Goal: Information Seeking & Learning: Learn about a topic

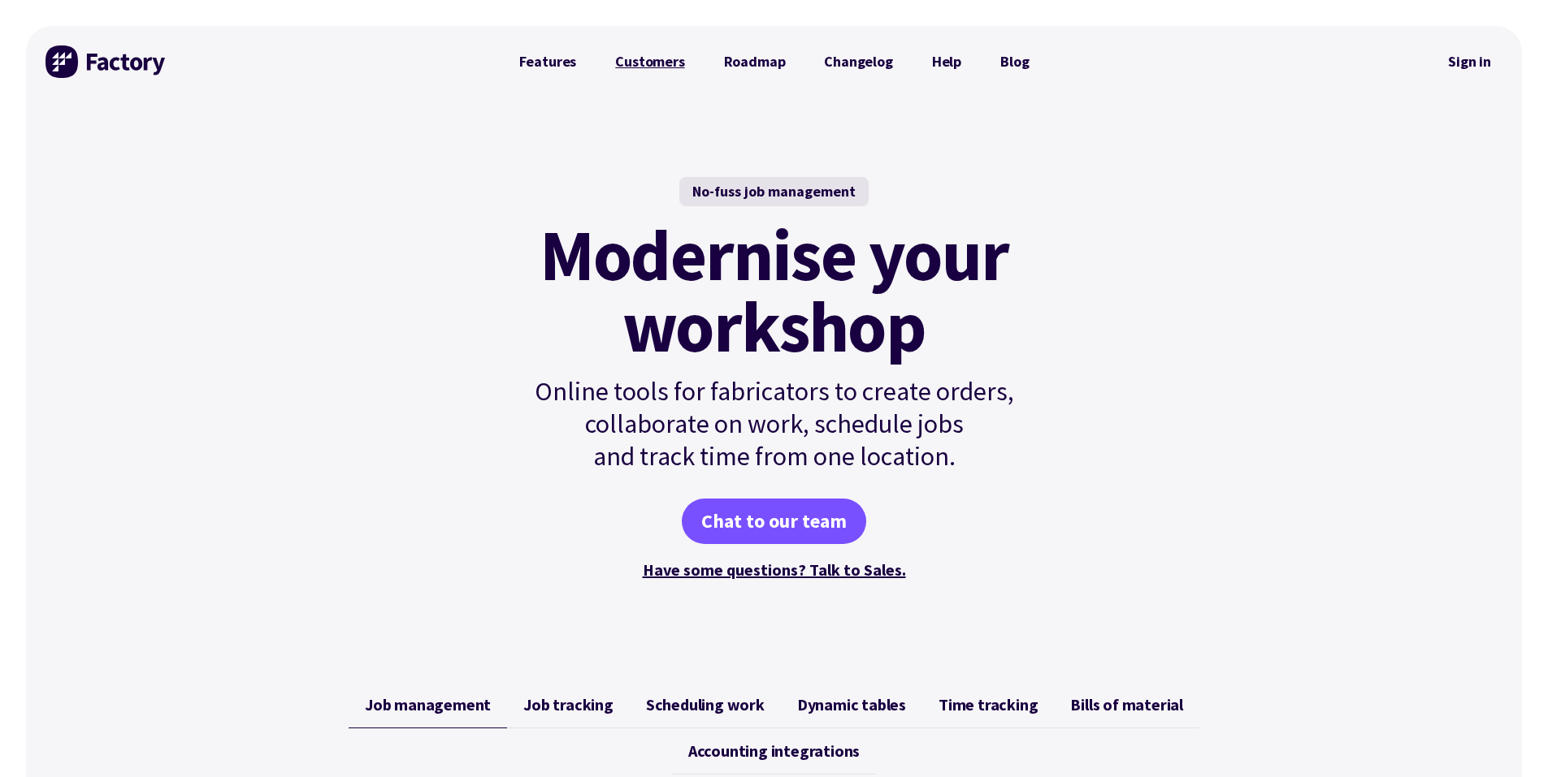
click at [668, 64] on link "Customers" at bounding box center [649, 61] width 108 height 32
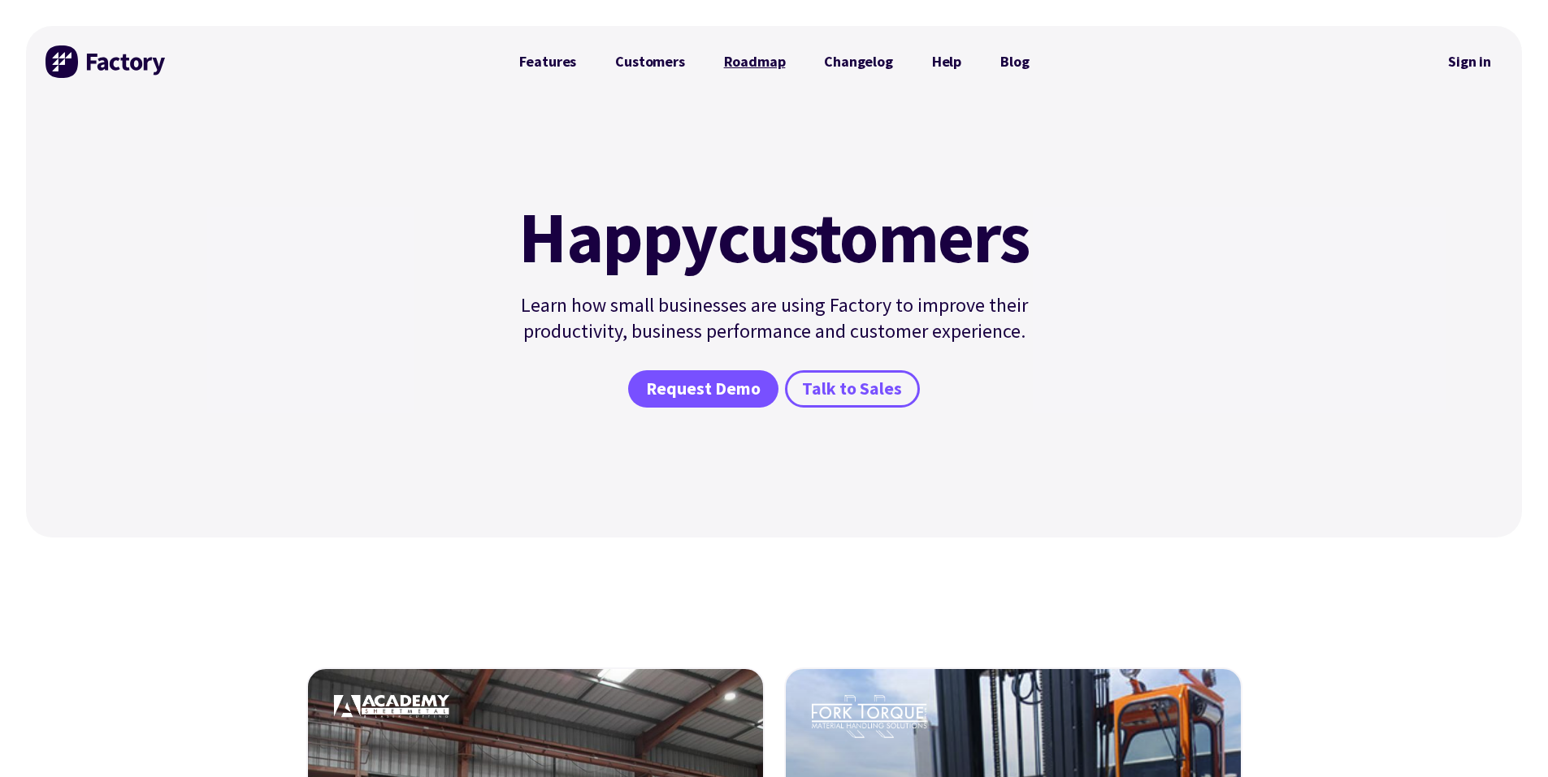
click at [764, 66] on link "Roadmap" at bounding box center [754, 61] width 101 height 32
click at [586, 63] on link "Features" at bounding box center [548, 61] width 97 height 32
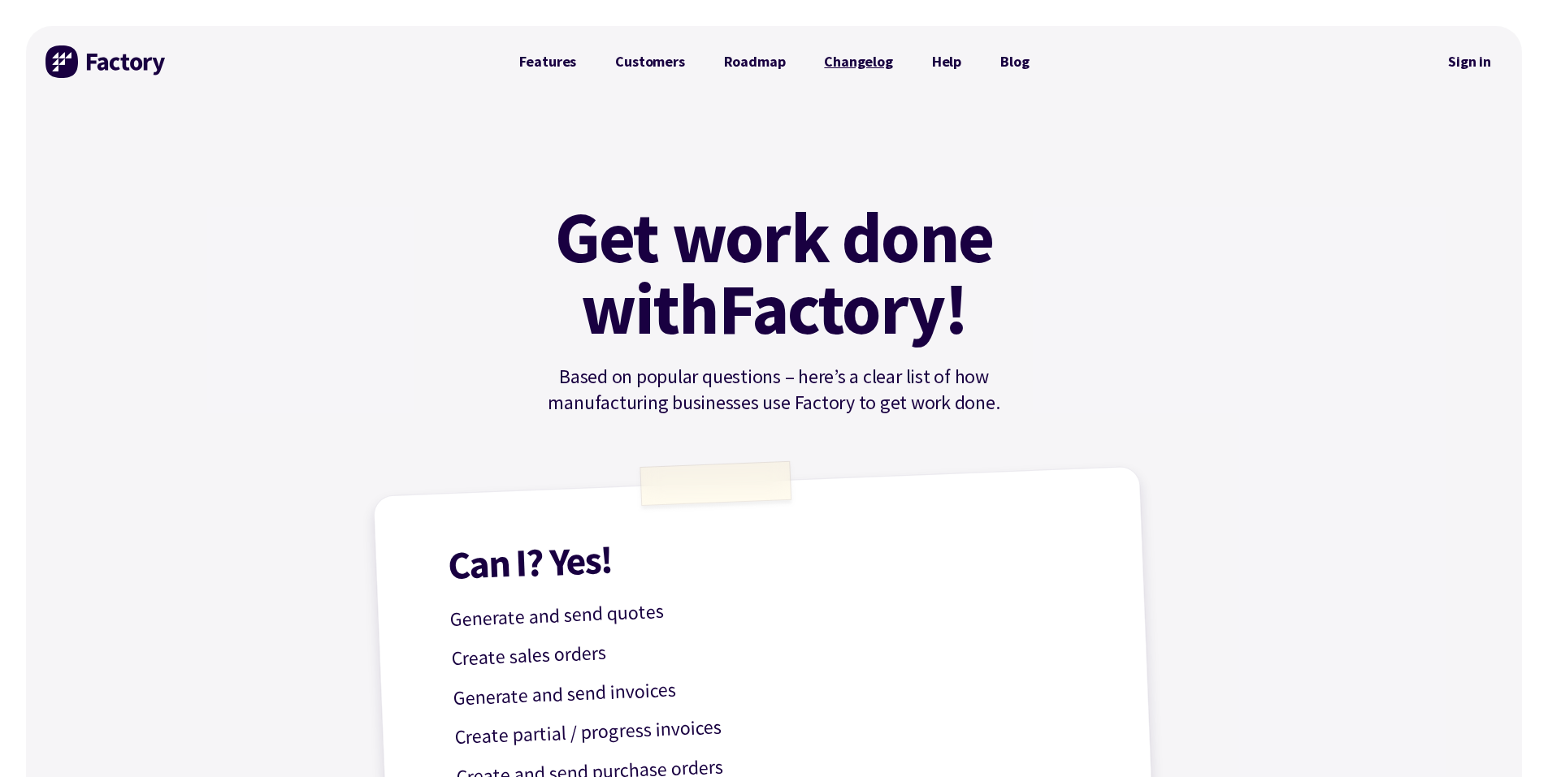
click at [872, 59] on link "Changelog" at bounding box center [857, 61] width 107 height 32
click at [563, 56] on link "Features" at bounding box center [548, 61] width 97 height 32
click at [63, 64] on img at bounding box center [106, 61] width 122 height 32
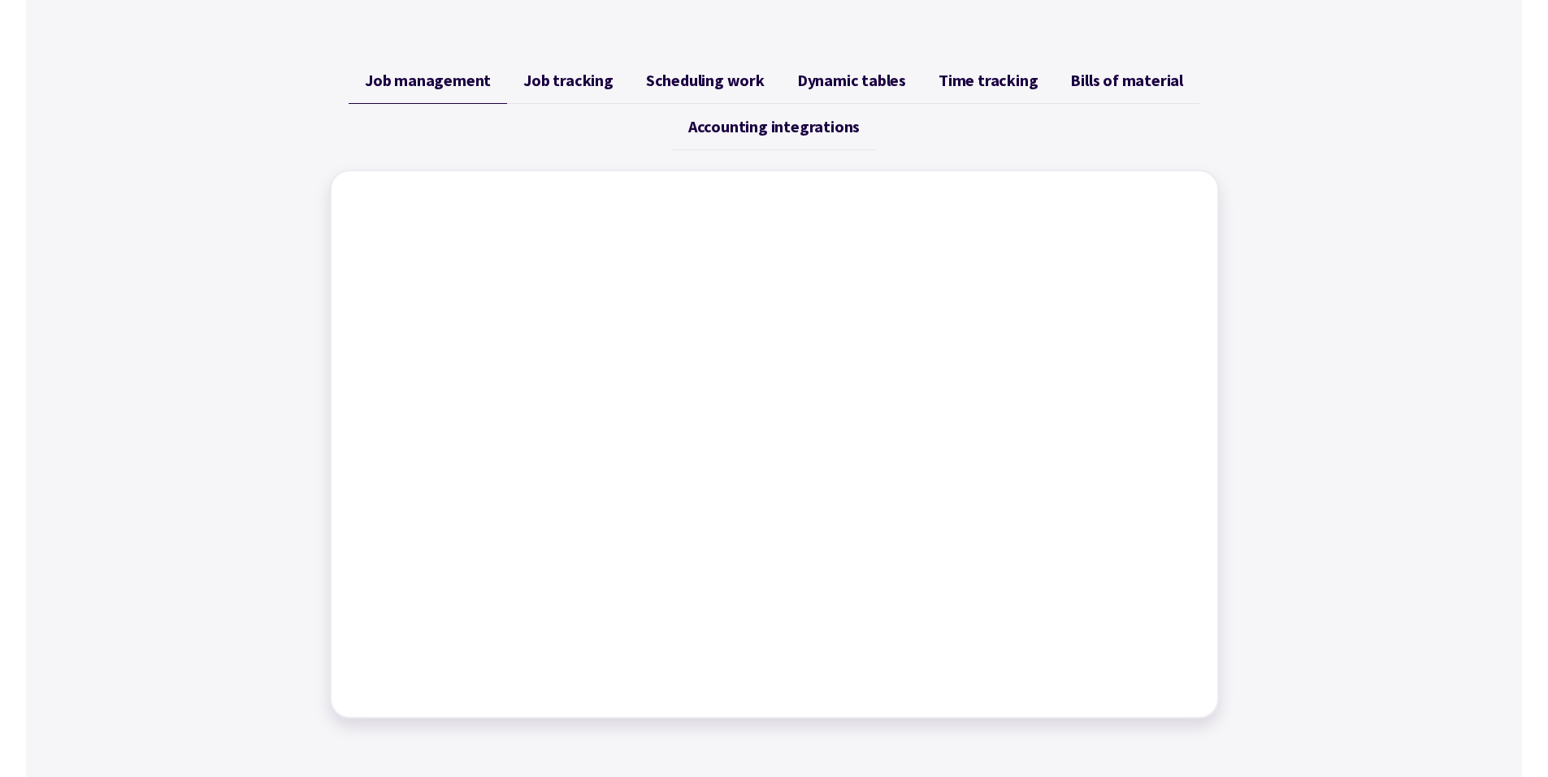
scroll to position [650, 0]
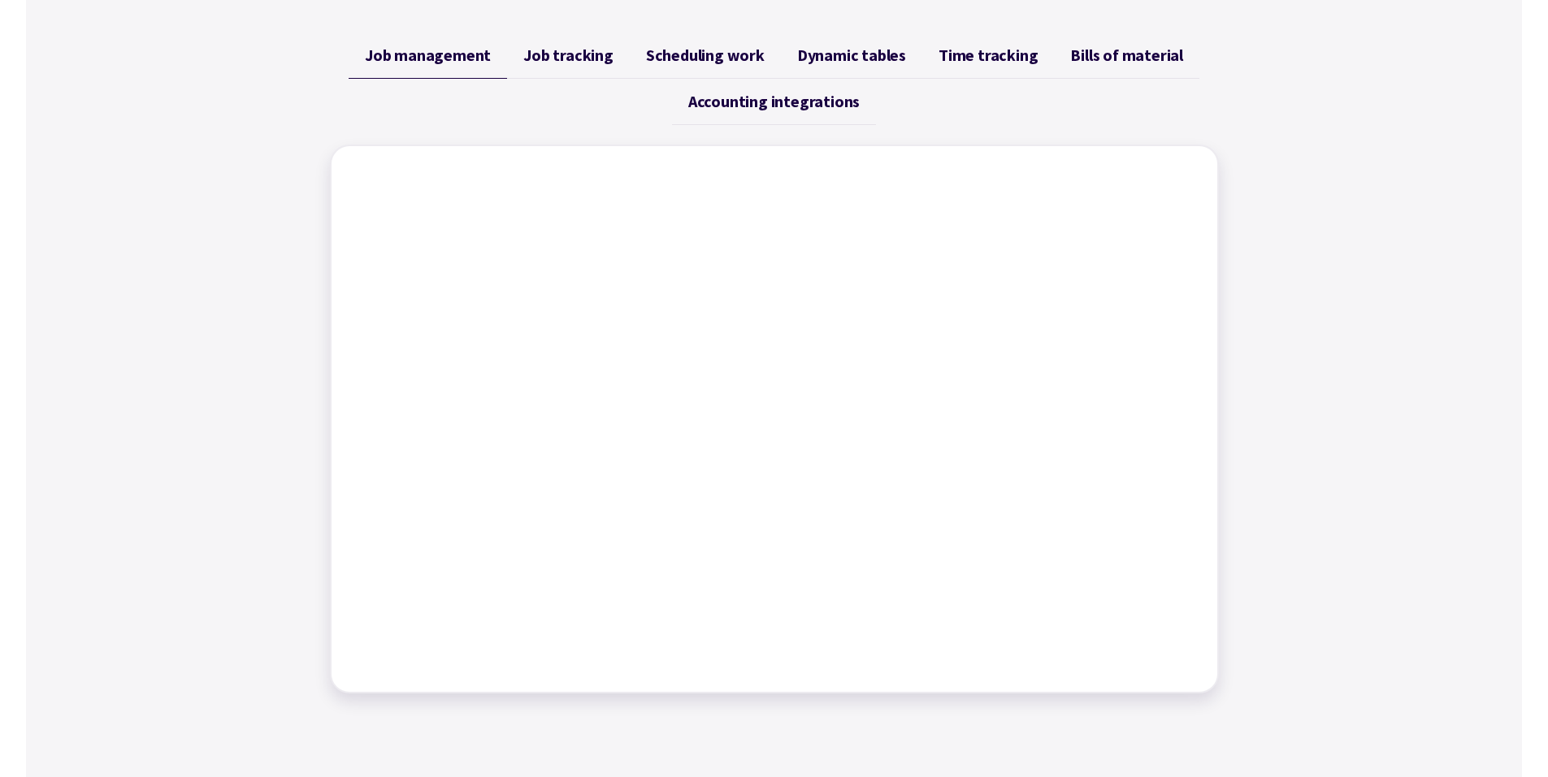
click at [576, 59] on span "Job tracking" at bounding box center [568, 54] width 90 height 19
click at [717, 52] on span "Scheduling work" at bounding box center [705, 54] width 119 height 19
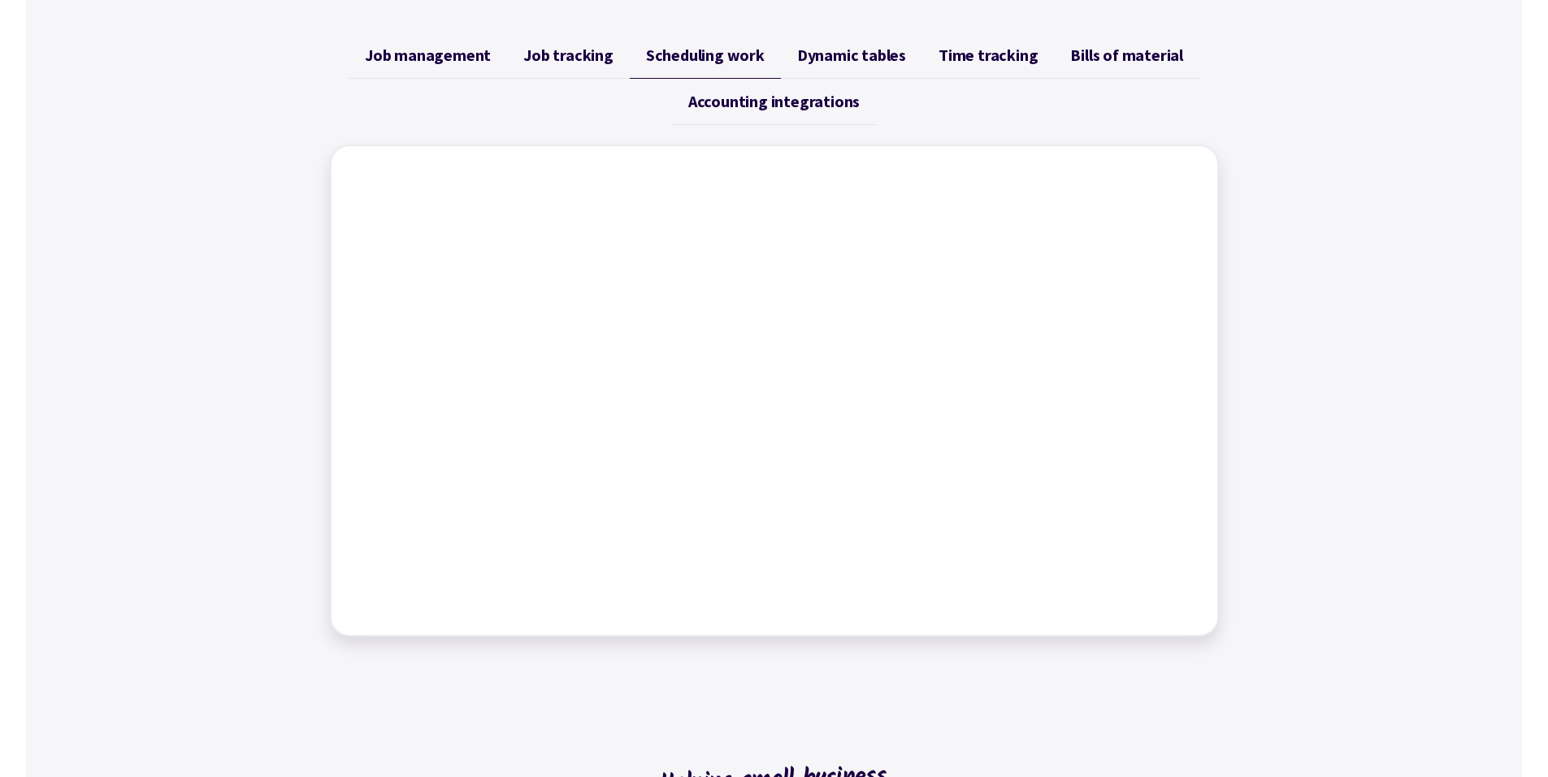
click at [818, 54] on span "Dynamic tables" at bounding box center [851, 54] width 109 height 19
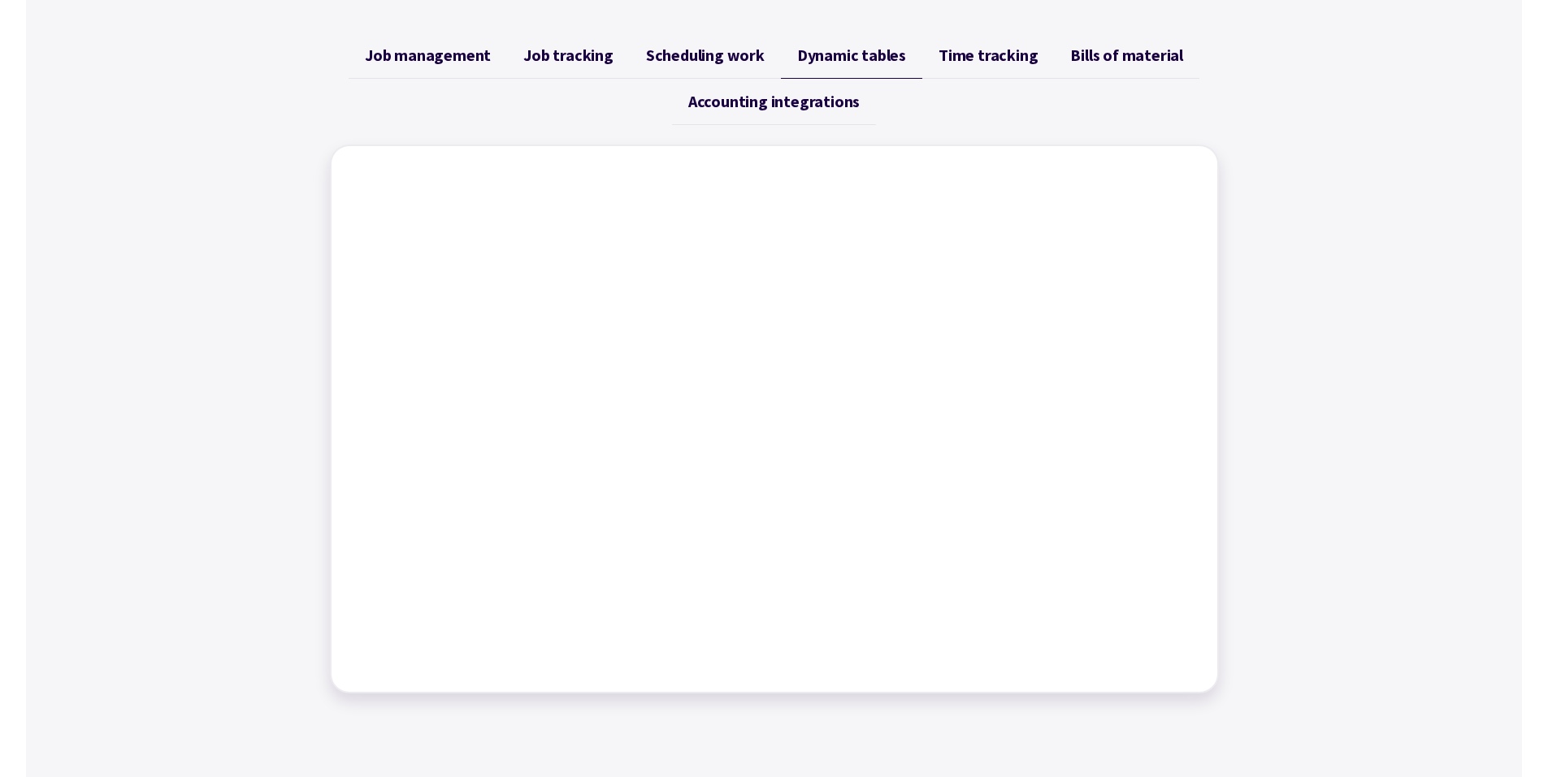
click at [964, 64] on span "Time tracking" at bounding box center [987, 54] width 99 height 19
click at [1108, 63] on span "Bills of material" at bounding box center [1126, 54] width 113 height 19
click at [459, 59] on span "Job management" at bounding box center [428, 54] width 126 height 19
click at [593, 62] on span "Job tracking" at bounding box center [568, 54] width 90 height 19
click at [737, 63] on span "Scheduling work" at bounding box center [705, 54] width 119 height 19
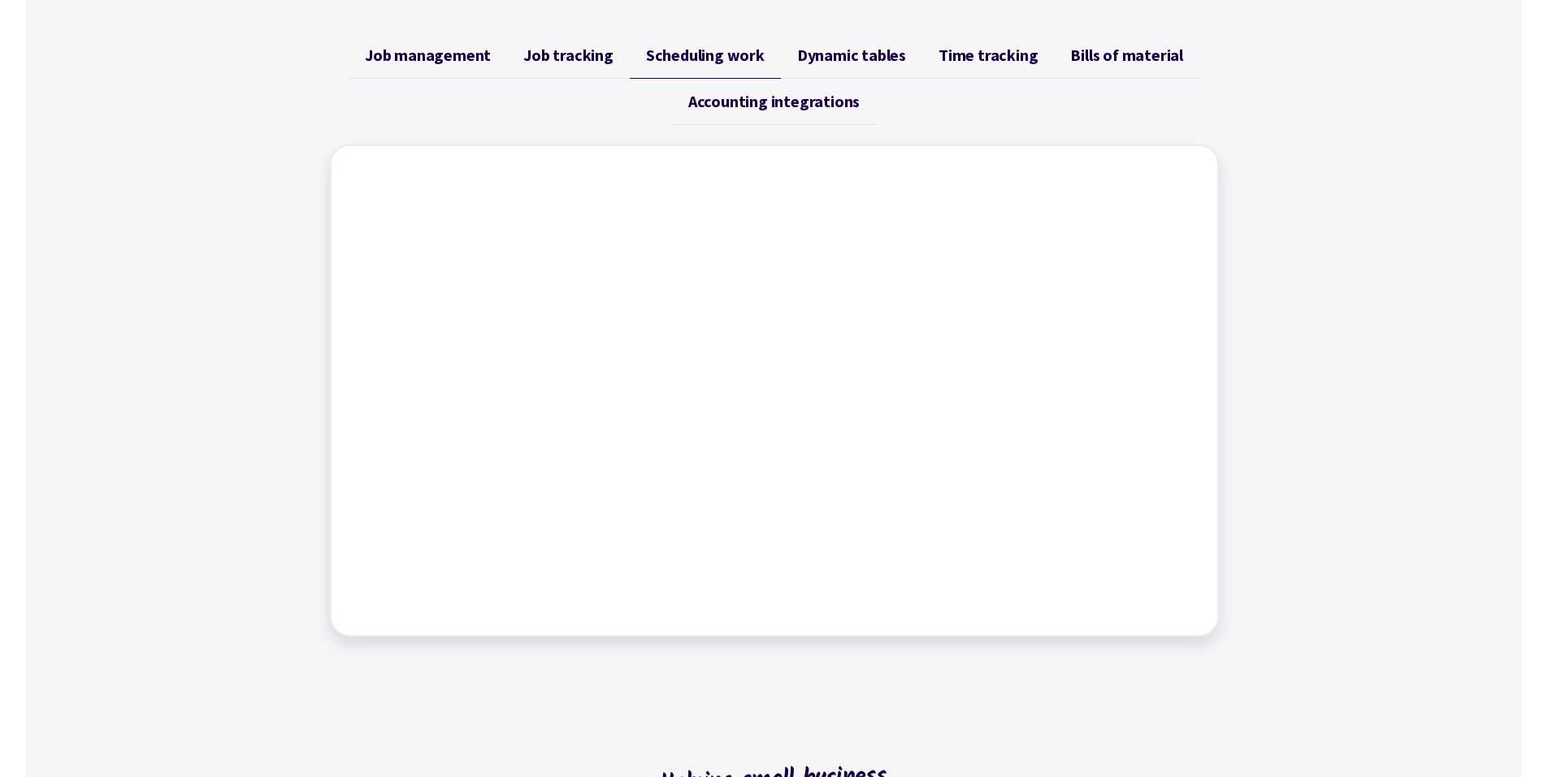
click at [834, 57] on span "Dynamic tables" at bounding box center [851, 54] width 109 height 19
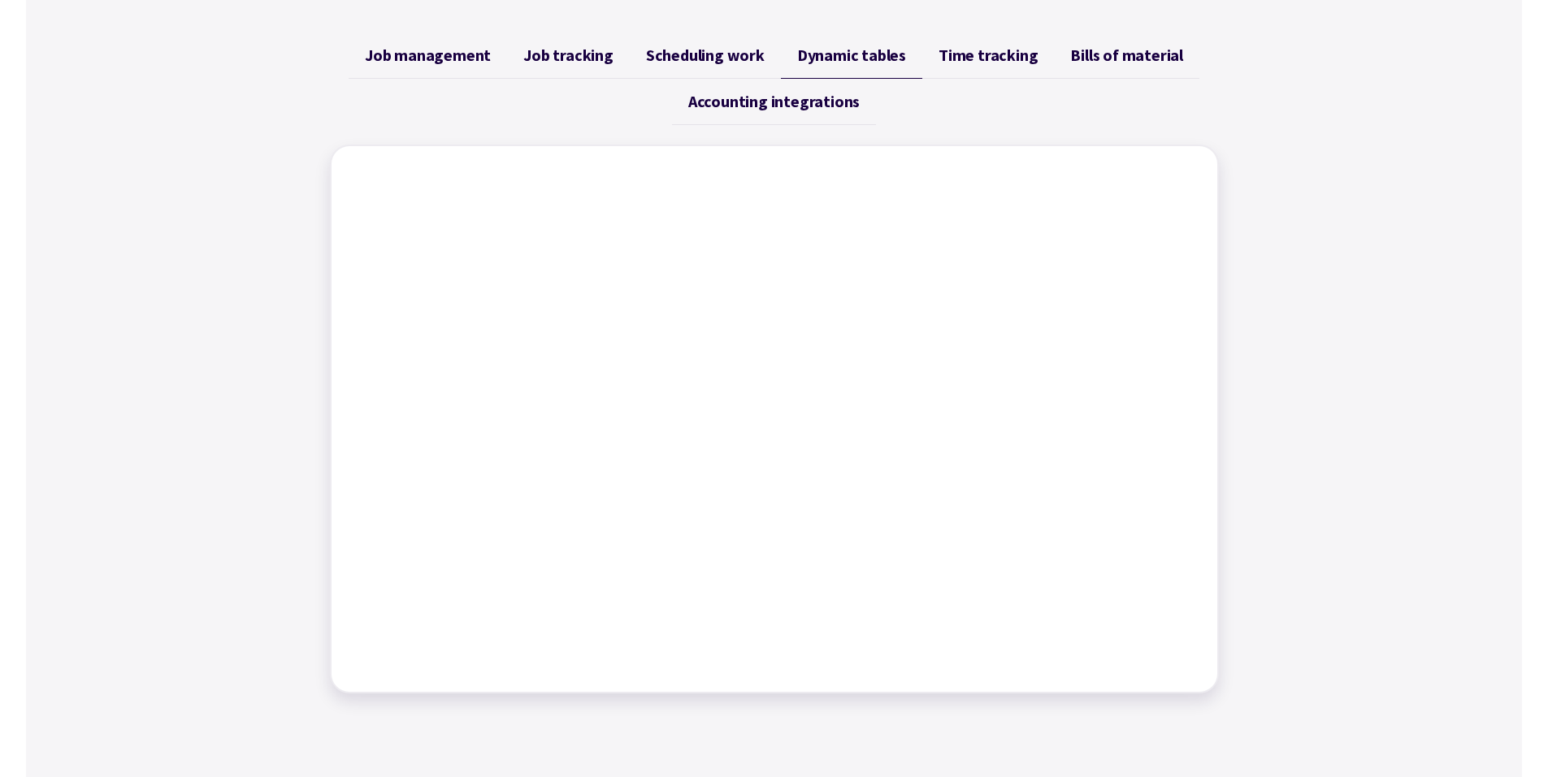
click at [962, 58] on span "Time tracking" at bounding box center [987, 54] width 99 height 19
click at [811, 94] on span "Accounting integrations" at bounding box center [773, 101] width 171 height 19
click at [491, 54] on span "Job management" at bounding box center [428, 54] width 126 height 19
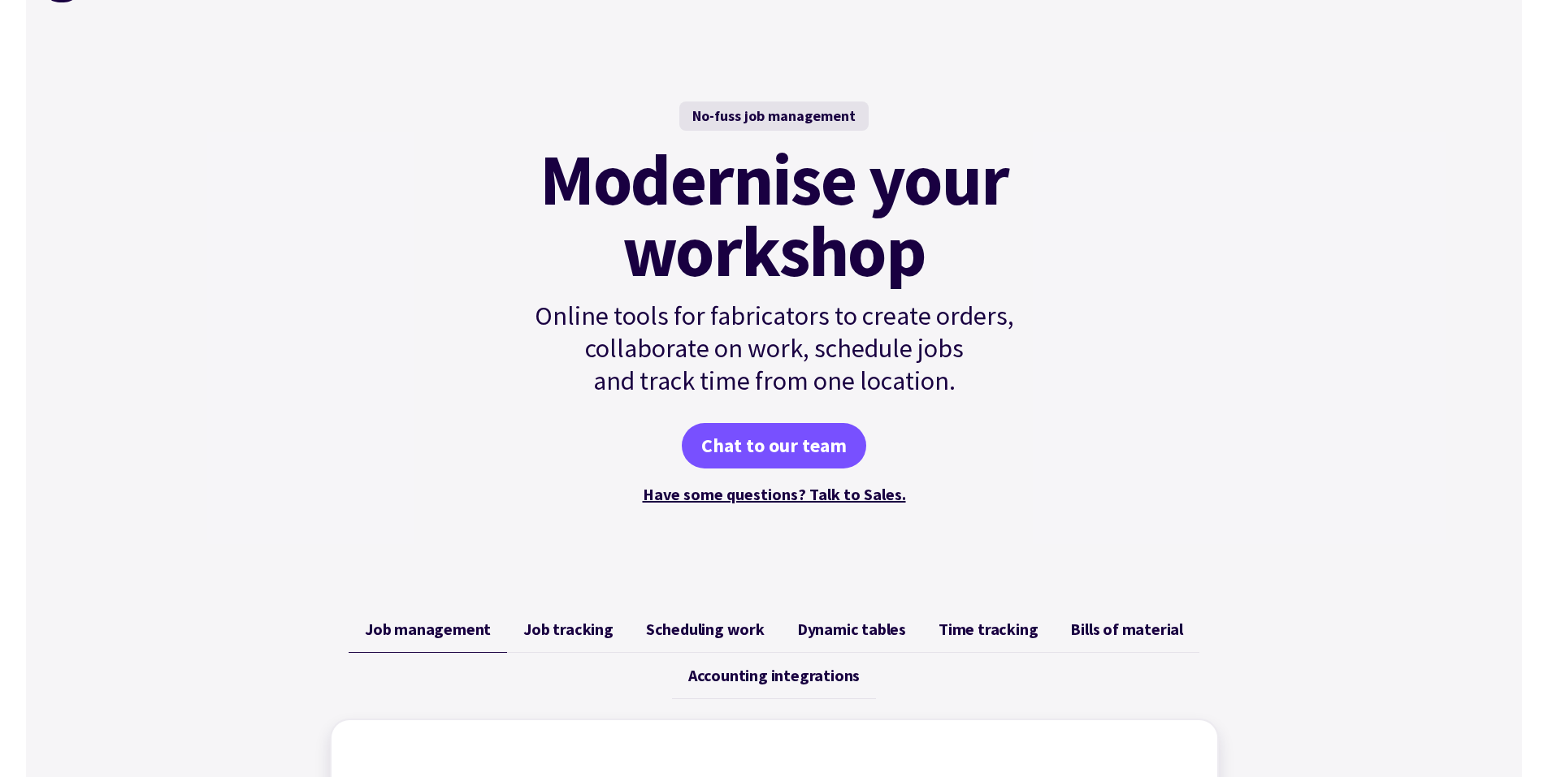
scroll to position [0, 0]
